Goal: Task Accomplishment & Management: Use online tool/utility

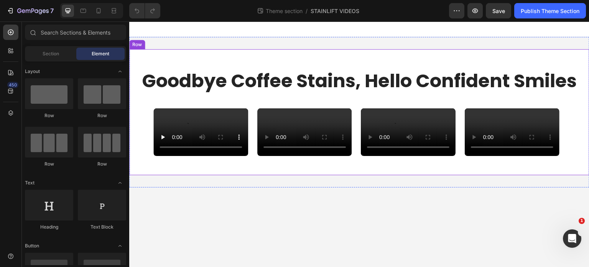
click at [207, 87] on h2 "Goodbye Coffee Stains, Hello Confident Smiles" at bounding box center [359, 80] width 436 height 25
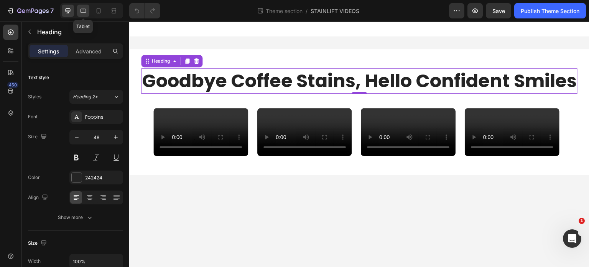
click at [79, 11] on icon at bounding box center [83, 11] width 8 height 8
type input "28"
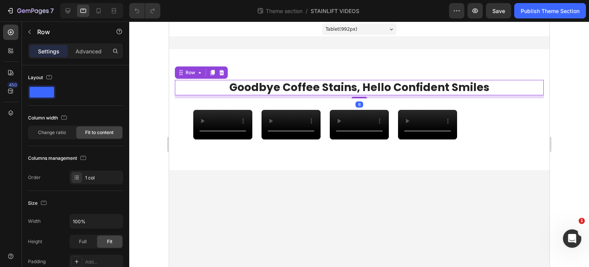
click at [495, 92] on div "Goodbye Coffee Stains, Hello Confident Smiles Heading Row 8" at bounding box center [358, 87] width 369 height 15
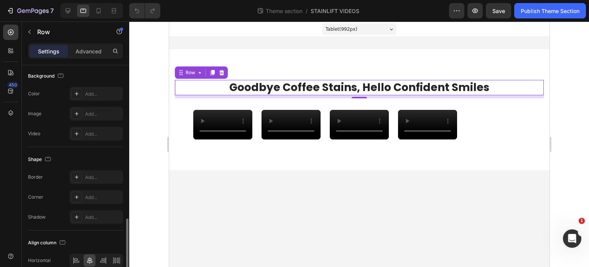
scroll to position [247, 0]
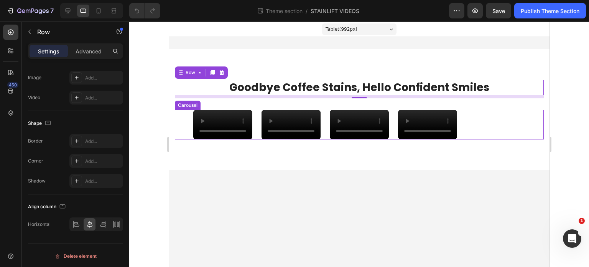
click at [473, 121] on div "Video Video Video Video" at bounding box center [359, 125] width 332 height 30
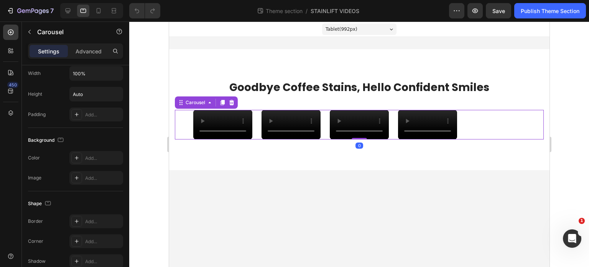
scroll to position [626, 0]
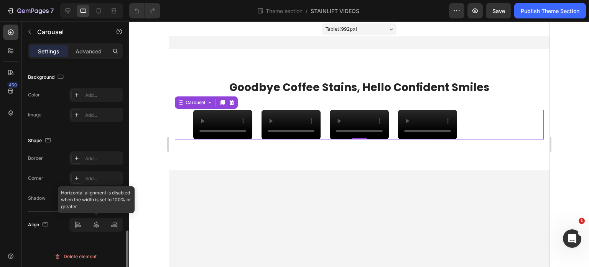
click at [96, 225] on div at bounding box center [96, 224] width 54 height 14
click at [97, 228] on div at bounding box center [96, 224] width 54 height 14
click at [97, 222] on div at bounding box center [96, 224] width 54 height 14
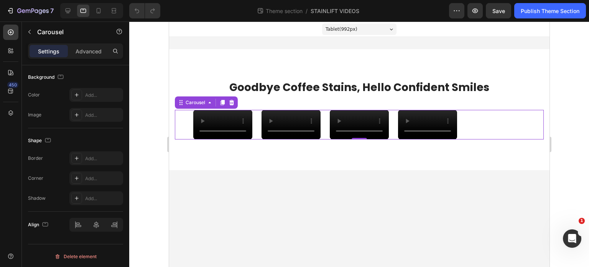
click at [183, 137] on div "Video Video Video Video" at bounding box center [358, 125] width 369 height 30
click at [178, 139] on div "Video Video Video Video" at bounding box center [358, 125] width 369 height 30
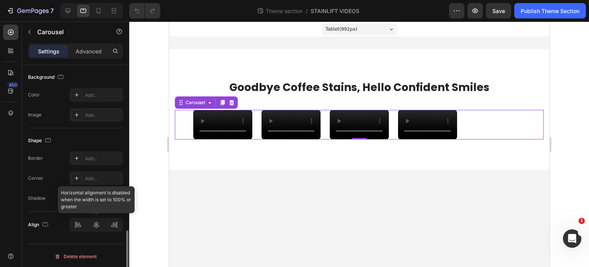
click at [95, 224] on div at bounding box center [96, 224] width 54 height 14
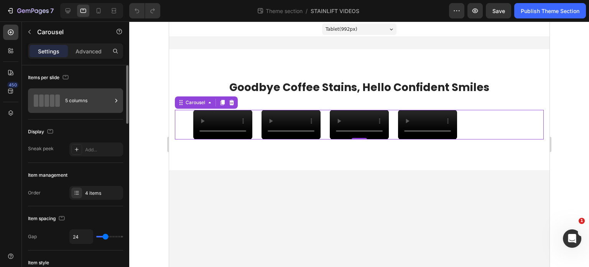
scroll to position [0, 0]
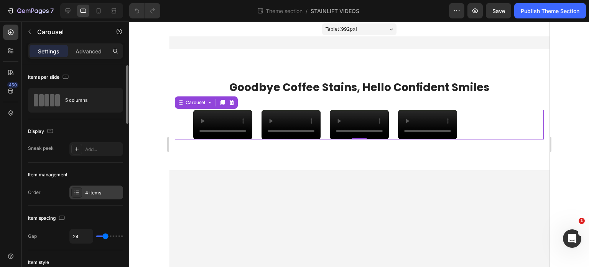
click at [81, 194] on div at bounding box center [76, 192] width 11 height 11
click at [81, 204] on div "Item management Order 4 items" at bounding box center [75, 183] width 95 height 43
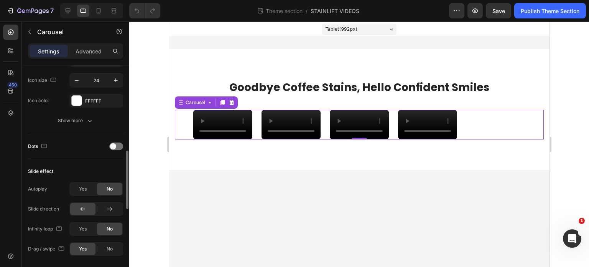
scroll to position [324, 0]
click at [94, 121] on button "Show more" at bounding box center [75, 121] width 95 height 14
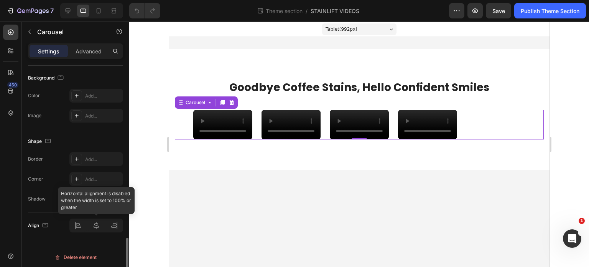
scroll to position [765, 0]
click at [100, 224] on div at bounding box center [96, 226] width 54 height 14
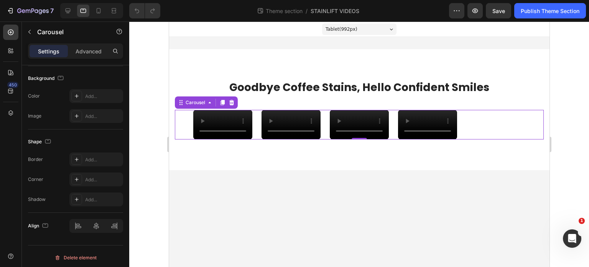
click at [180, 128] on div "Video Video Video Video" at bounding box center [358, 125] width 369 height 30
click at [84, 52] on p "Advanced" at bounding box center [89, 51] width 26 height 8
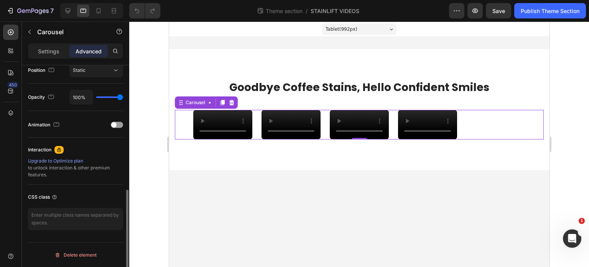
scroll to position [287, 0]
click at [59, 51] on div "Settings" at bounding box center [49, 51] width 38 height 12
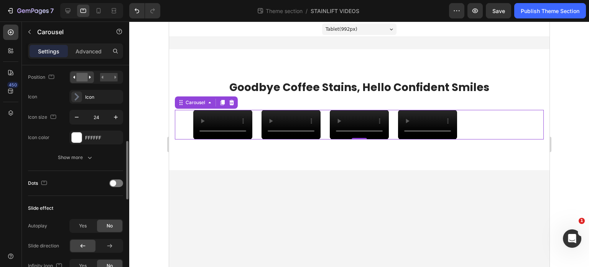
drag, startPoint x: 116, startPoint y: 213, endPoint x: 82, endPoint y: 198, distance: 37.5
click at [82, 198] on div "Slide effect Autoplay Yes No Slide direction Infinity loop Yes No Drag / swipe …" at bounding box center [75, 257] width 95 height 123
click at [395, 121] on div "Video Video Video Video" at bounding box center [359, 125] width 332 height 30
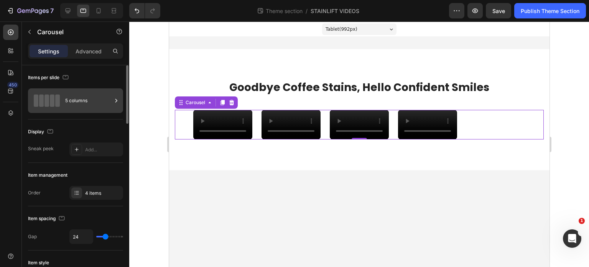
click at [109, 103] on div "5 columns" at bounding box center [88, 101] width 47 height 18
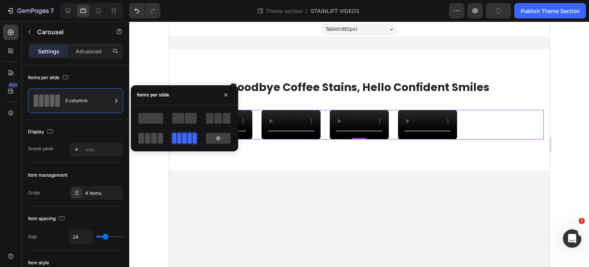
click at [142, 137] on span at bounding box center [141, 138] width 6 height 11
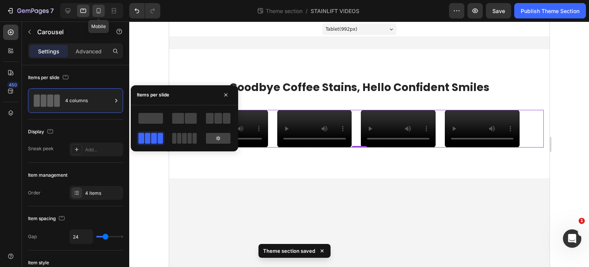
click at [98, 10] on icon at bounding box center [99, 11] width 8 height 8
type input "7"
type input "18"
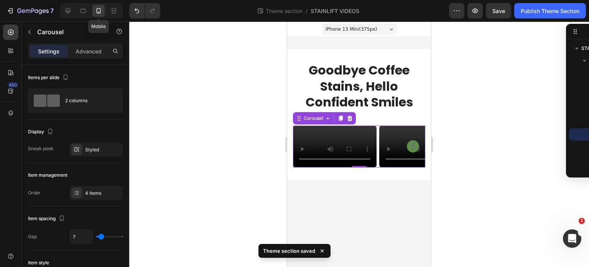
scroll to position [31, 0]
click at [71, 8] on icon at bounding box center [68, 11] width 8 height 8
type input "24"
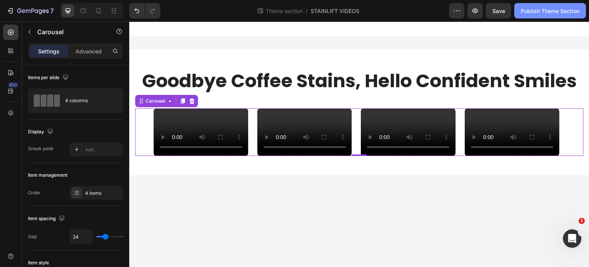
click at [522, 12] on div "Publish Theme Section" at bounding box center [550, 11] width 59 height 8
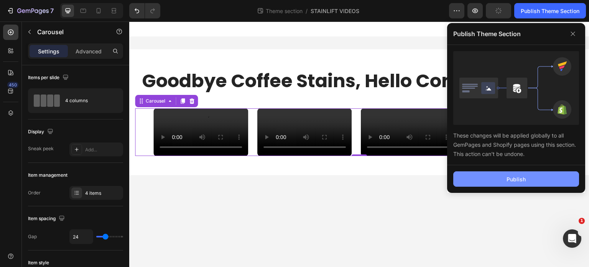
click at [495, 179] on button "Publish" at bounding box center [516, 178] width 126 height 15
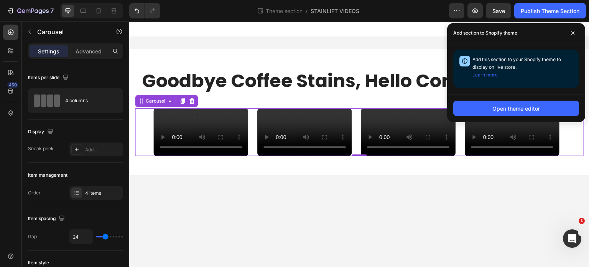
drag, startPoint x: 649, startPoint y: 23, endPoint x: 227, endPoint y: 68, distance: 424.3
click at [227, 68] on h2 "Goodbye Coffee Stains, Hello Confident Smiles" at bounding box center [359, 80] width 436 height 25
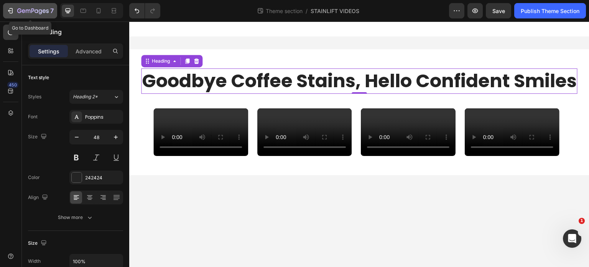
click at [11, 12] on icon "button" at bounding box center [11, 11] width 8 height 8
